Goal: Task Accomplishment & Management: Complete application form

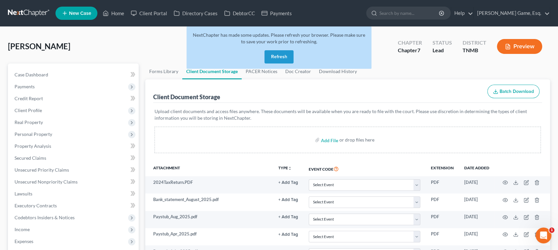
click at [278, 63] on button "Refresh" at bounding box center [279, 56] width 29 height 13
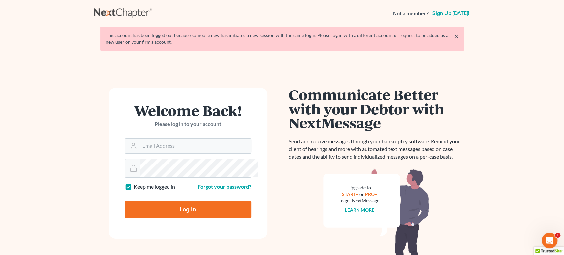
type input "cdgbnklaw@gmail.com"
click at [455, 40] on link "×" at bounding box center [456, 36] width 5 height 8
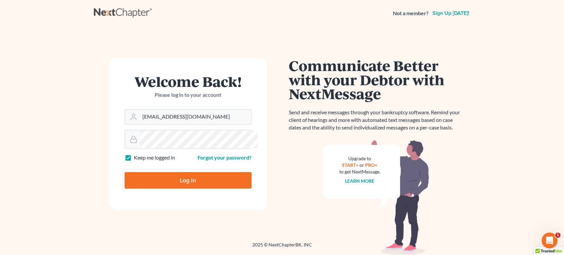
click at [181, 189] on input "Log In" at bounding box center [188, 180] width 127 height 17
type input "Thinking..."
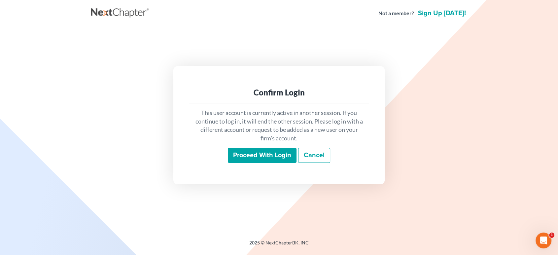
click at [240, 163] on input "Proceed with login" at bounding box center [262, 155] width 69 height 15
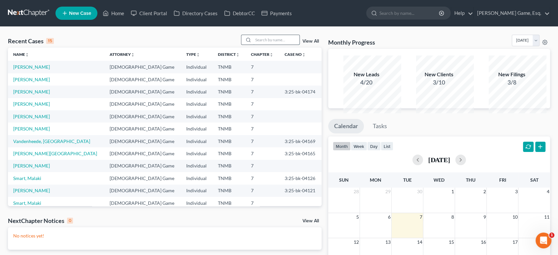
click at [253, 45] on input "search" at bounding box center [276, 40] width 46 height 10
click at [264, 45] on input "search" at bounding box center [276, 40] width 46 height 10
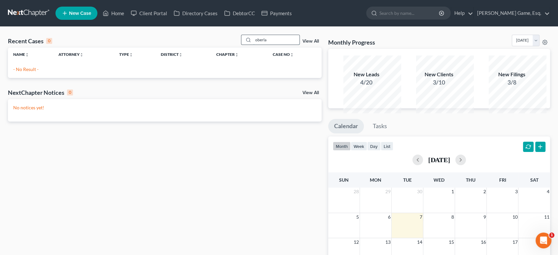
drag, startPoint x: 255, startPoint y: 52, endPoint x: 221, endPoint y: 51, distance: 34.4
click at [241, 45] on div "oberla" at bounding box center [270, 40] width 59 height 10
type input "oberla"
click at [91, 16] on span "New Case" at bounding box center [80, 13] width 22 height 5
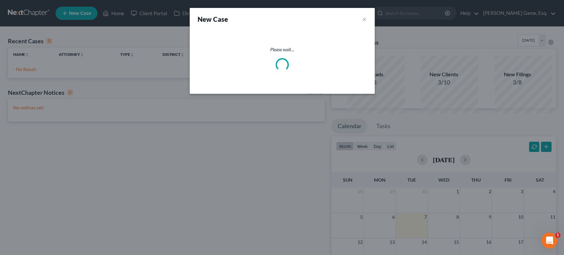
select select "75"
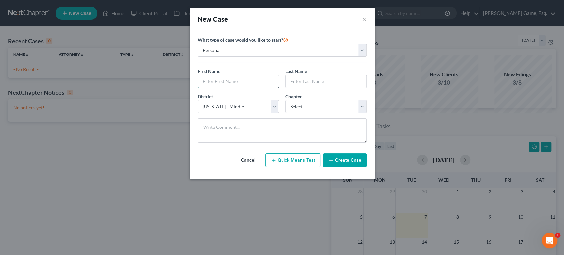
click at [219, 88] on input "text" at bounding box center [238, 81] width 81 height 13
drag, startPoint x: 266, startPoint y: 99, endPoint x: 196, endPoint y: 96, distance: 70.4
click at [198, 88] on input "austin.[PERSON_NAME]" at bounding box center [238, 81] width 81 height 13
type input "a"
type input "Austin"
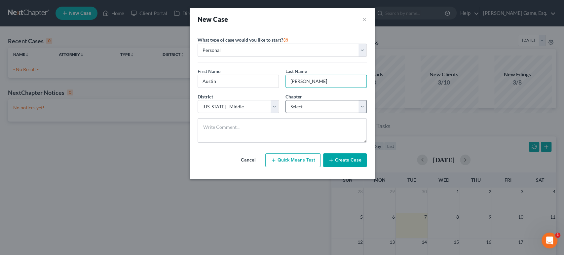
type input "[PERSON_NAME]"
click at [314, 113] on select "Select 7 11 12 13" at bounding box center [325, 106] width 81 height 13
select select "0"
click at [285, 113] on select "Select 7 11 12 13" at bounding box center [325, 106] width 81 height 13
click at [361, 167] on button "Create Case" at bounding box center [345, 160] width 44 height 14
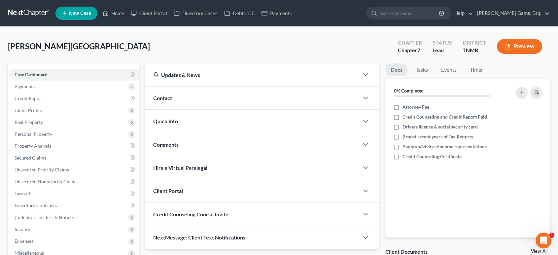
click at [236, 109] on div "Contact" at bounding box center [252, 98] width 214 height 23
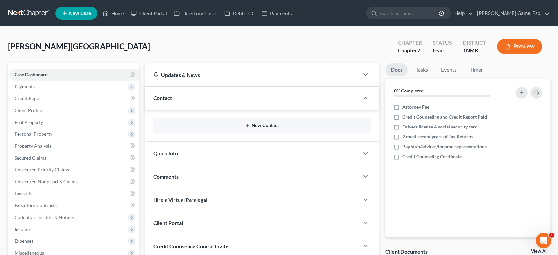
click at [268, 133] on div "New Contact" at bounding box center [262, 126] width 218 height 16
click at [259, 128] on button "New Contact" at bounding box center [262, 125] width 207 height 5
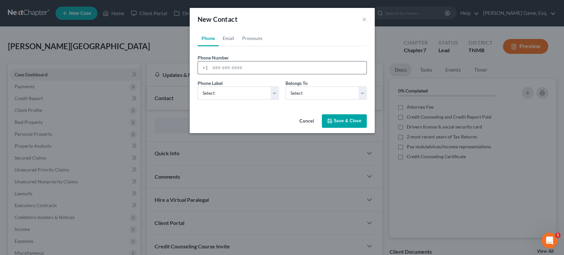
click at [212, 74] on input "tel" at bounding box center [288, 67] width 156 height 13
type input "9312177477"
click at [240, 100] on select "Select Mobile Home Work Other" at bounding box center [237, 93] width 81 height 13
select select "0"
click at [197, 100] on select "Select Mobile Home Work Other" at bounding box center [237, 93] width 81 height 13
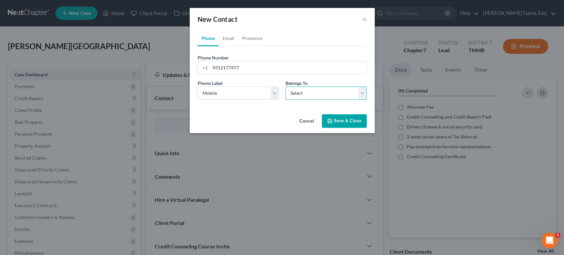
click at [300, 100] on select "Select Client Other" at bounding box center [325, 93] width 81 height 13
select select "0"
click at [285, 100] on select "Select Client Other" at bounding box center [325, 93] width 81 height 13
drag, startPoint x: 209, startPoint y: 46, endPoint x: 213, endPoint y: 57, distance: 12.2
click at [219, 46] on link "Email" at bounding box center [228, 38] width 19 height 16
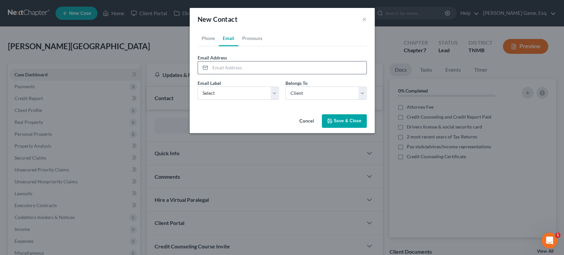
click at [221, 74] on input "email" at bounding box center [288, 67] width 156 height 13
drag, startPoint x: 127, startPoint y: 86, endPoint x: 109, endPoint y: 84, distance: 17.6
click at [109, 84] on div "New Contact × Phone Email Pronouns Phone Number * [PHONE_NUMBER] Ext. Phone Lab…" at bounding box center [282, 127] width 564 height 255
type input "[EMAIL_ADDRESS][PERSON_NAME][DOMAIN_NAME]"
click at [208, 100] on select "Select Home Work Other" at bounding box center [237, 93] width 81 height 13
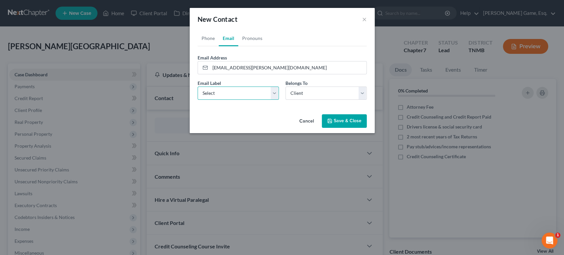
select select "0"
click at [197, 100] on select "Select Home Work Other" at bounding box center [237, 93] width 81 height 13
click at [348, 128] on button "Save & Close" at bounding box center [344, 121] width 45 height 14
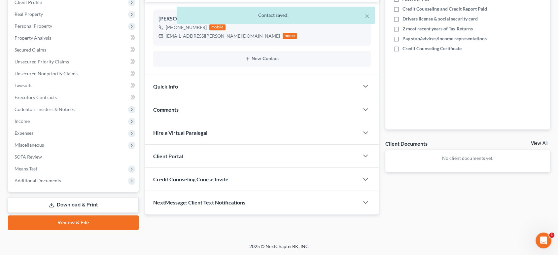
scroll to position [197, 0]
click at [300, 145] on div "Client Portal" at bounding box center [252, 156] width 214 height 23
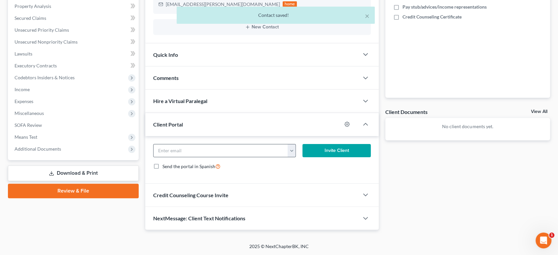
click at [292, 157] on button "button" at bounding box center [292, 150] width 8 height 13
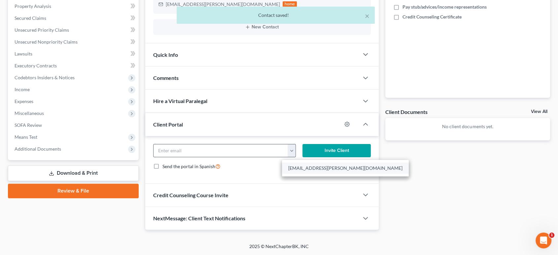
click at [299, 174] on link "[EMAIL_ADDRESS][PERSON_NAME][DOMAIN_NAME]" at bounding box center [345, 167] width 127 height 11
type input "[EMAIL_ADDRESS][PERSON_NAME][DOMAIN_NAME]"
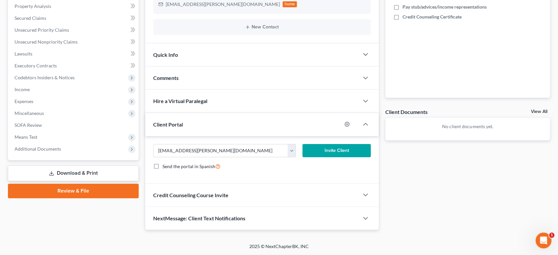
click at [330, 157] on button "Invite Client" at bounding box center [337, 150] width 68 height 13
